Goal: Transaction & Acquisition: Subscribe to service/newsletter

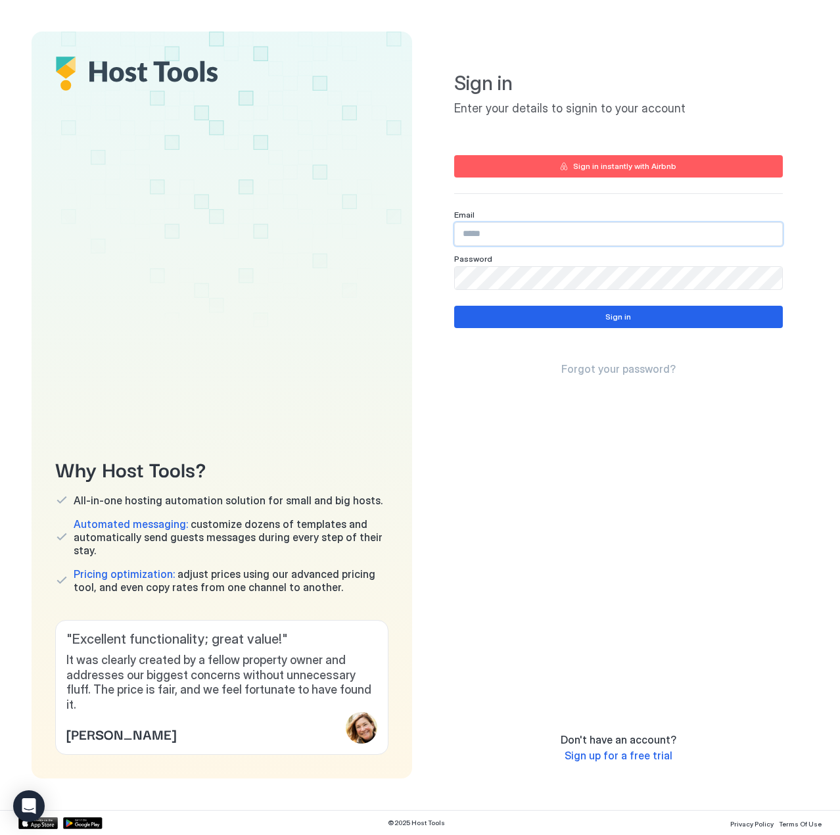
click at [475, 230] on input "Input Field" at bounding box center [618, 234] width 327 height 22
type input "**********"
click at [573, 310] on button "Sign in" at bounding box center [618, 317] width 329 height 22
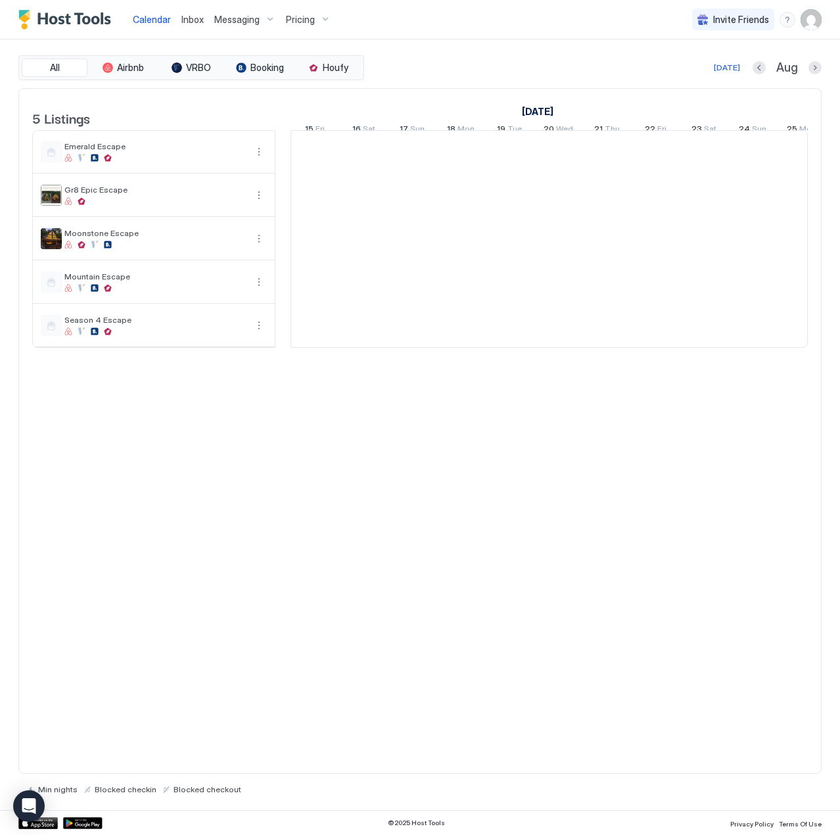
scroll to position [0, 730]
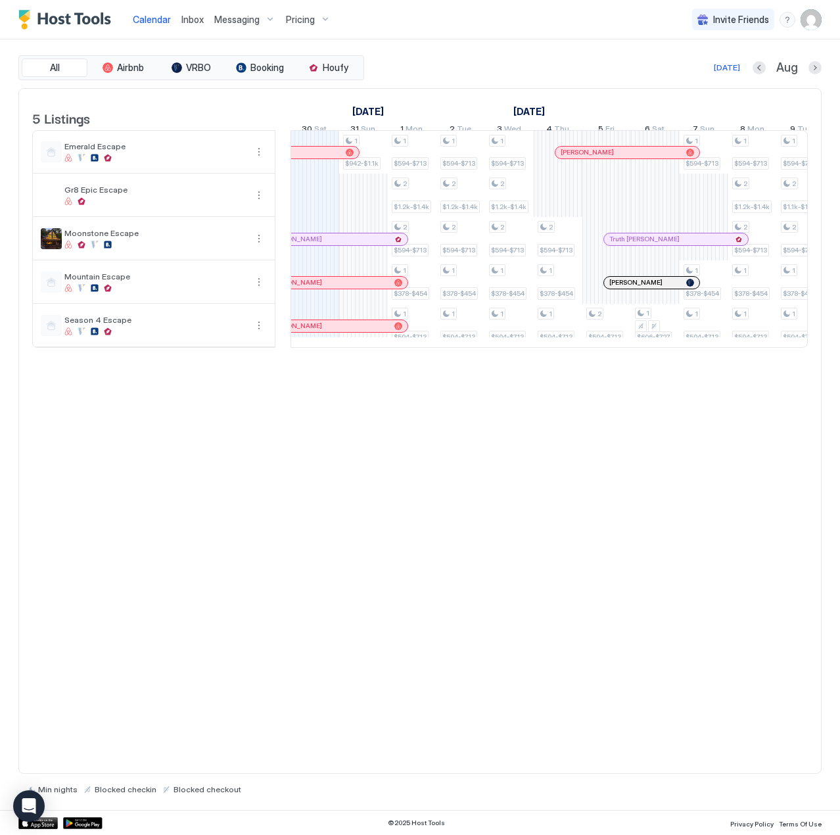
click at [306, 11] on div "Pricing" at bounding box center [308, 20] width 55 height 22
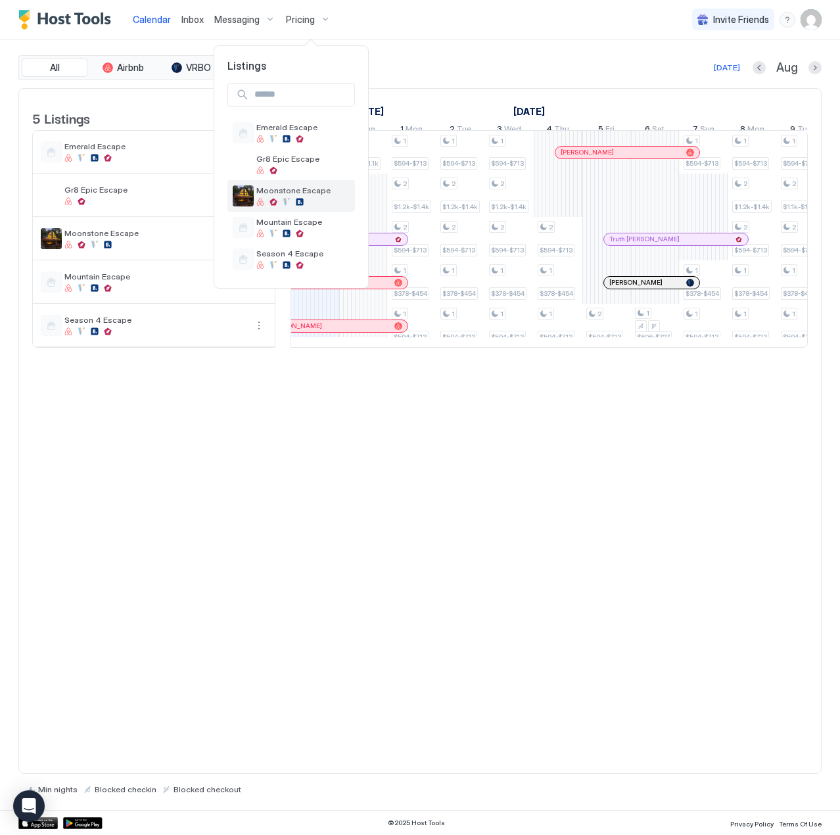
click at [318, 197] on div "Moonstone Escape" at bounding box center [302, 195] width 93 height 20
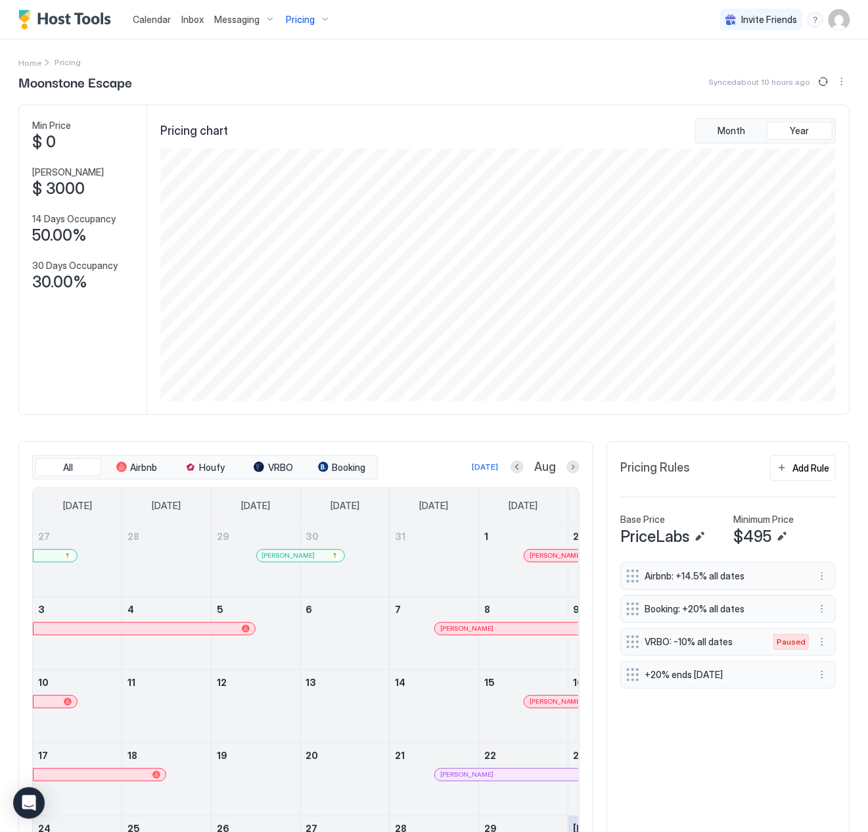
scroll to position [657228, 656782]
